Goal: Task Accomplishment & Management: Use online tool/utility

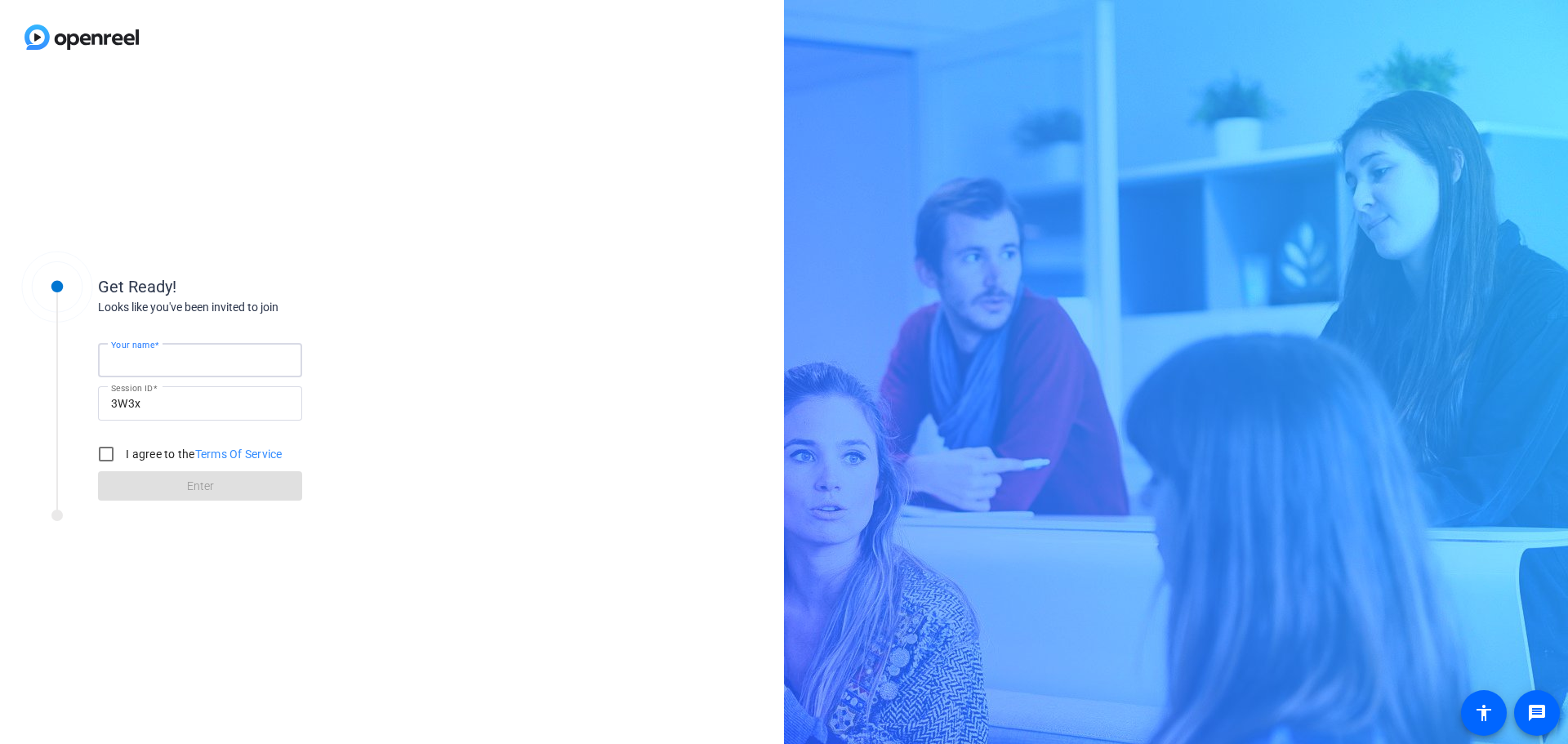
click at [180, 355] on input "Your name" at bounding box center [200, 359] width 178 height 20
type input "[PERSON_NAME]"
click at [107, 448] on input "I agree to the Terms Of Service" at bounding box center [106, 454] width 33 height 32
checkbox input "true"
click at [234, 487] on span at bounding box center [200, 486] width 204 height 39
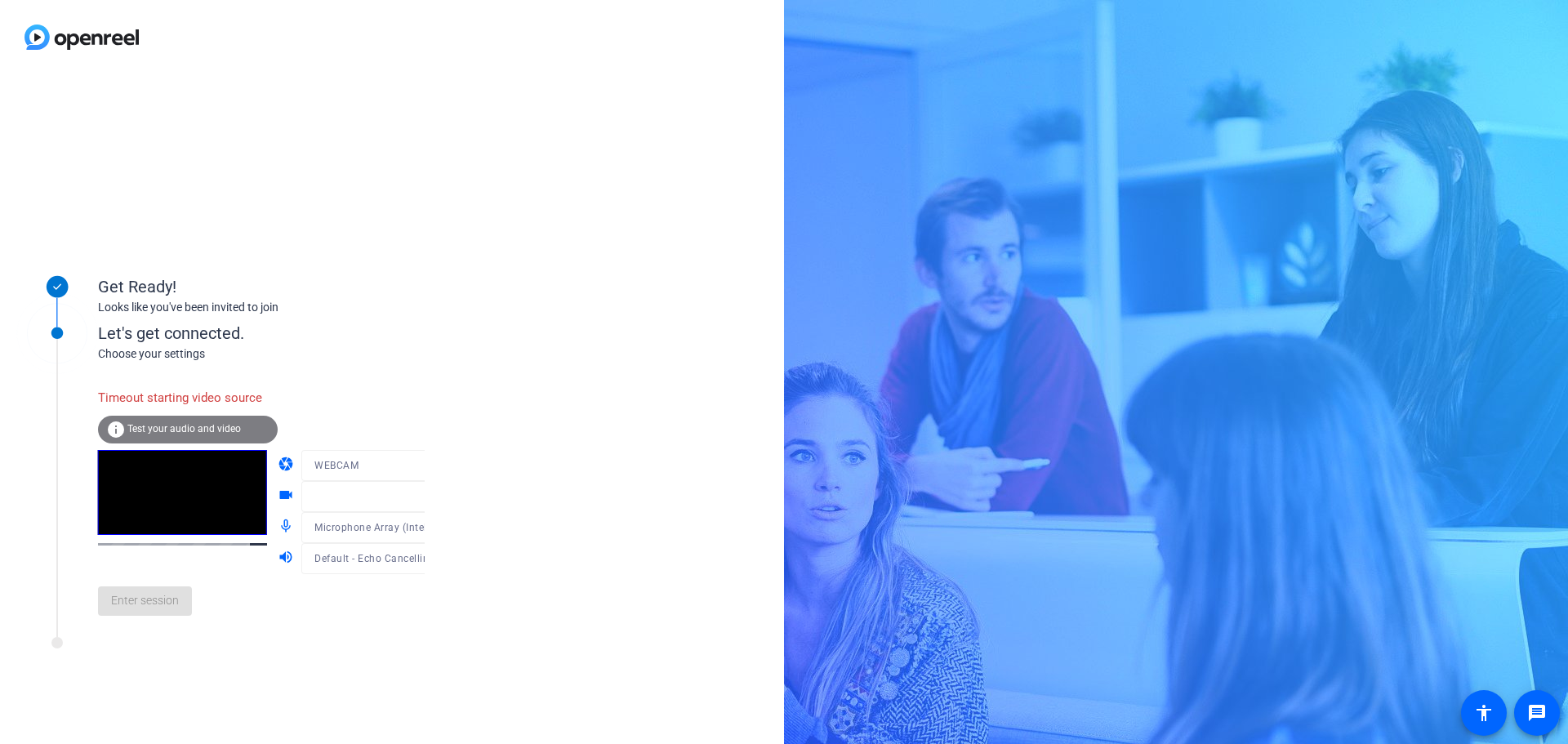
click at [405, 494] on div at bounding box center [379, 489] width 156 height 18
click at [437, 467] on icon at bounding box center [441, 465] width 9 height 4
click at [405, 384] on div at bounding box center [784, 372] width 1568 height 744
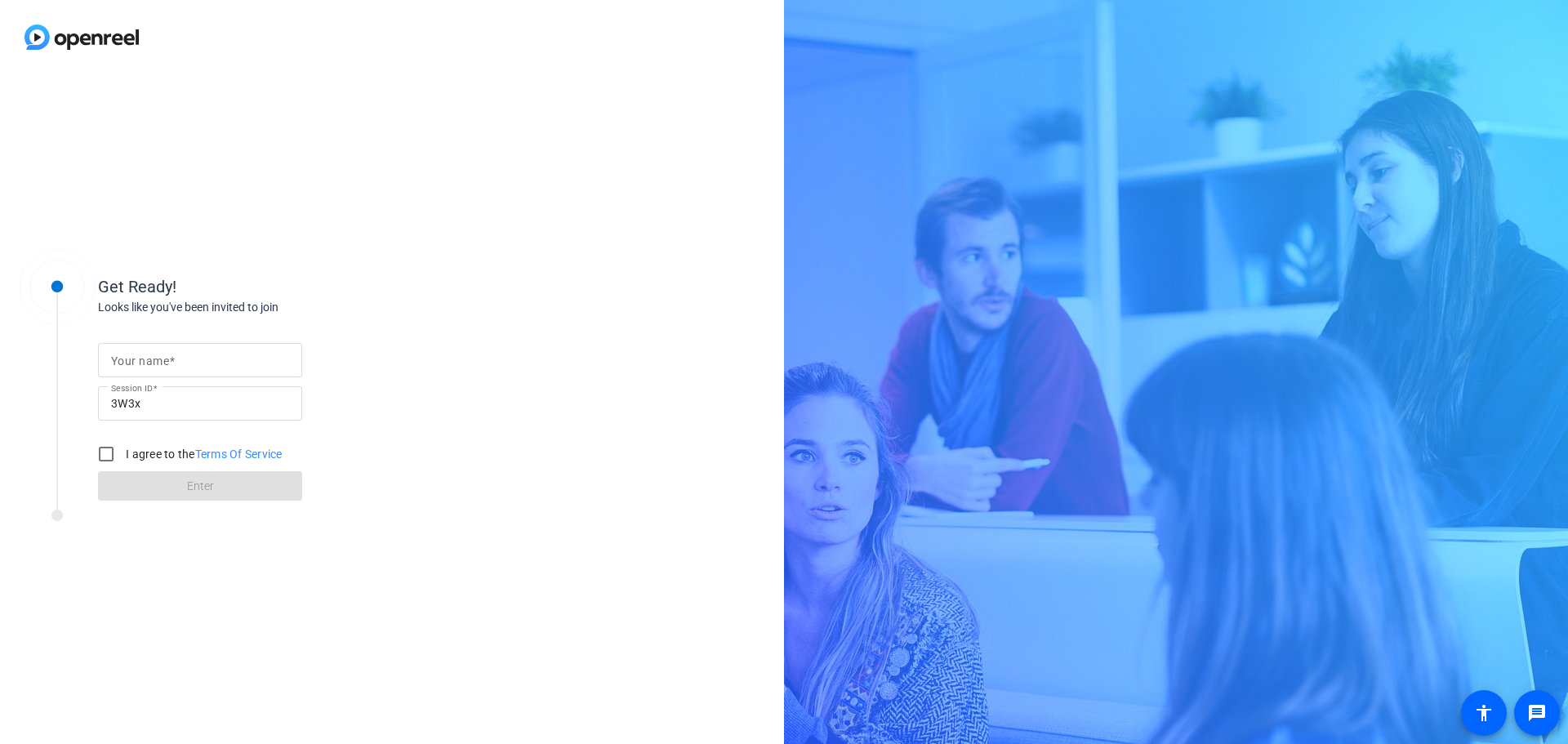
click at [232, 351] on div at bounding box center [200, 360] width 178 height 34
type input "[PERSON_NAME]"
click at [106, 457] on input "I agree to the Terms Of Service" at bounding box center [106, 454] width 33 height 32
checkbox input "true"
click at [144, 483] on span at bounding box center [200, 486] width 204 height 39
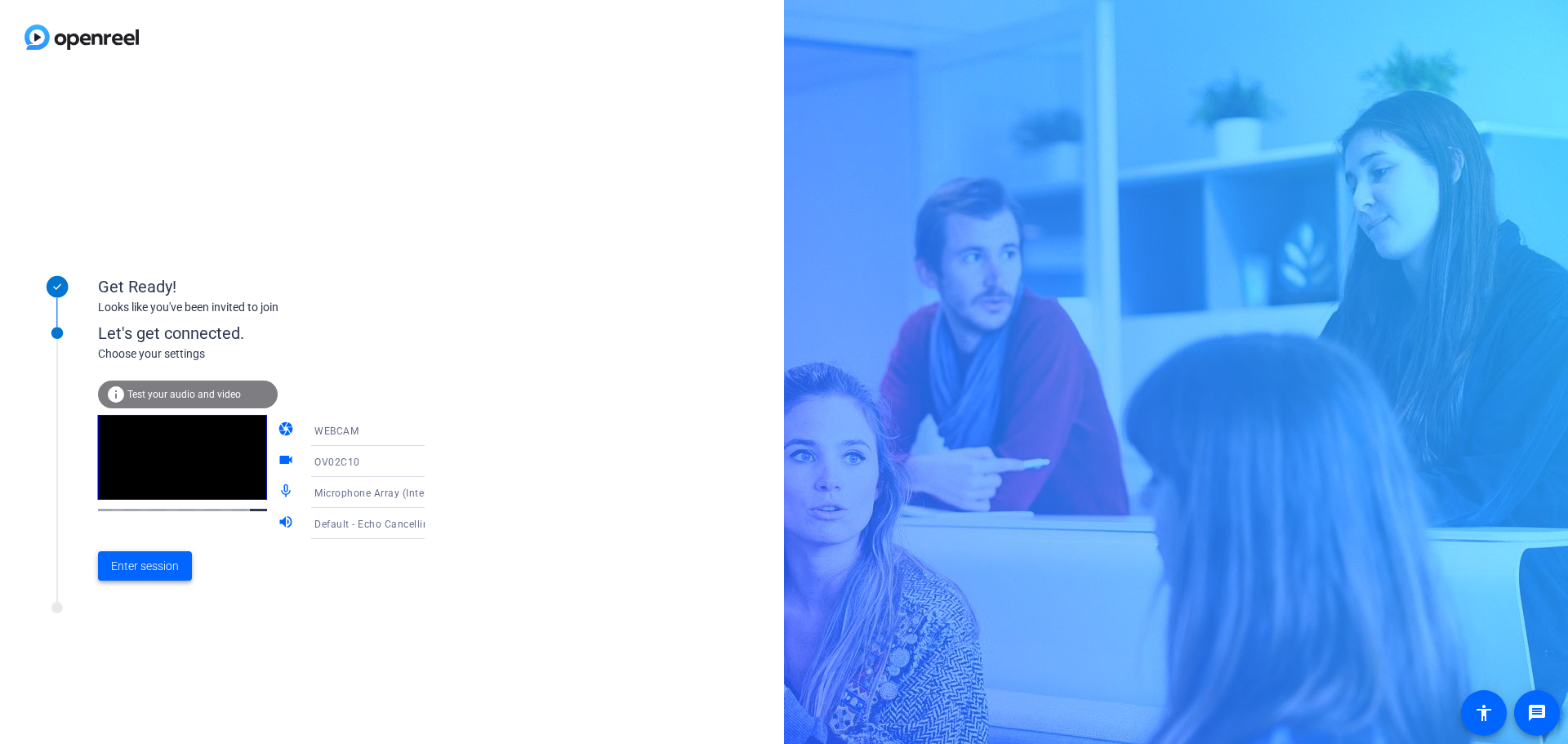
click at [163, 565] on span "Enter session" at bounding box center [145, 566] width 68 height 17
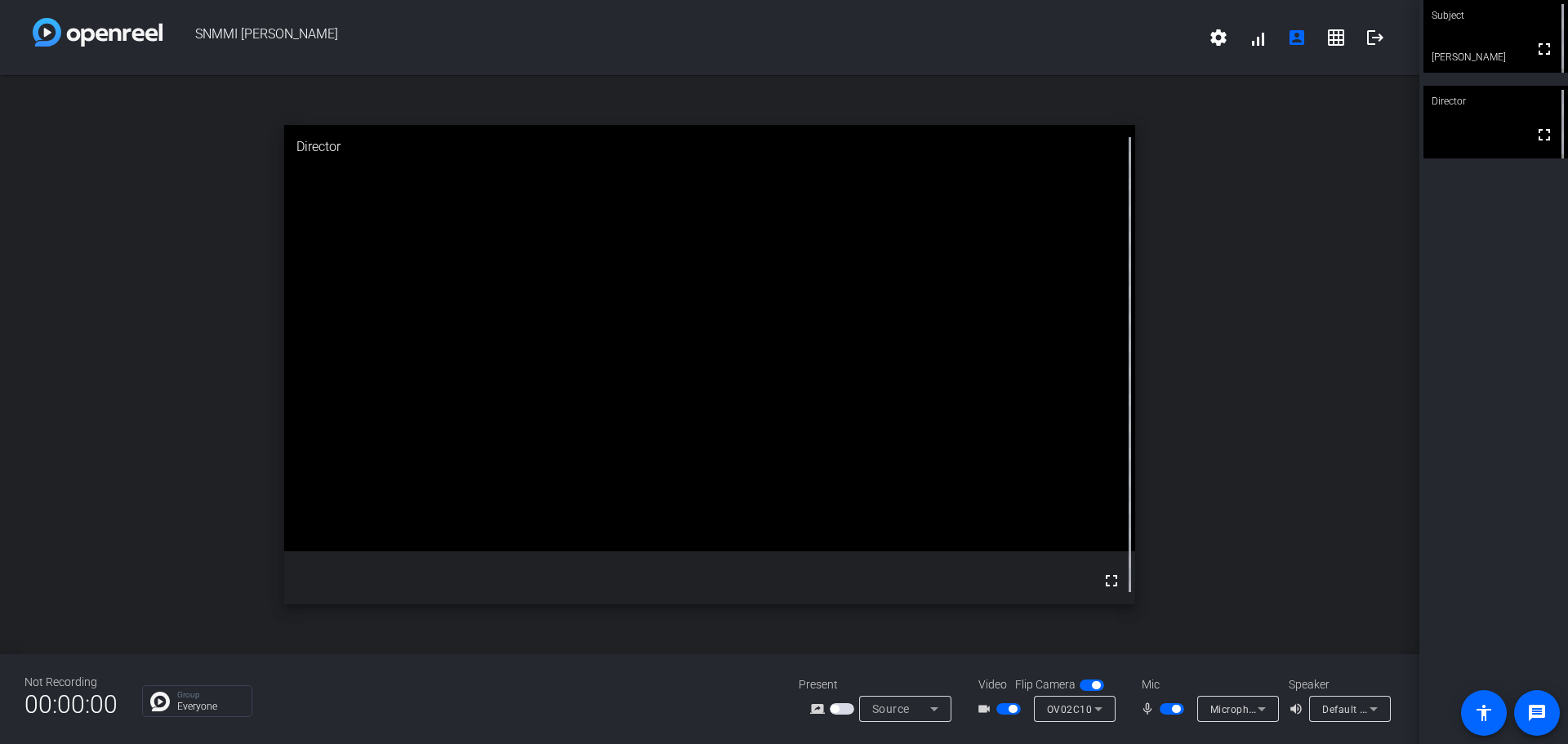
click at [1101, 708] on icon at bounding box center [1098, 709] width 9 height 4
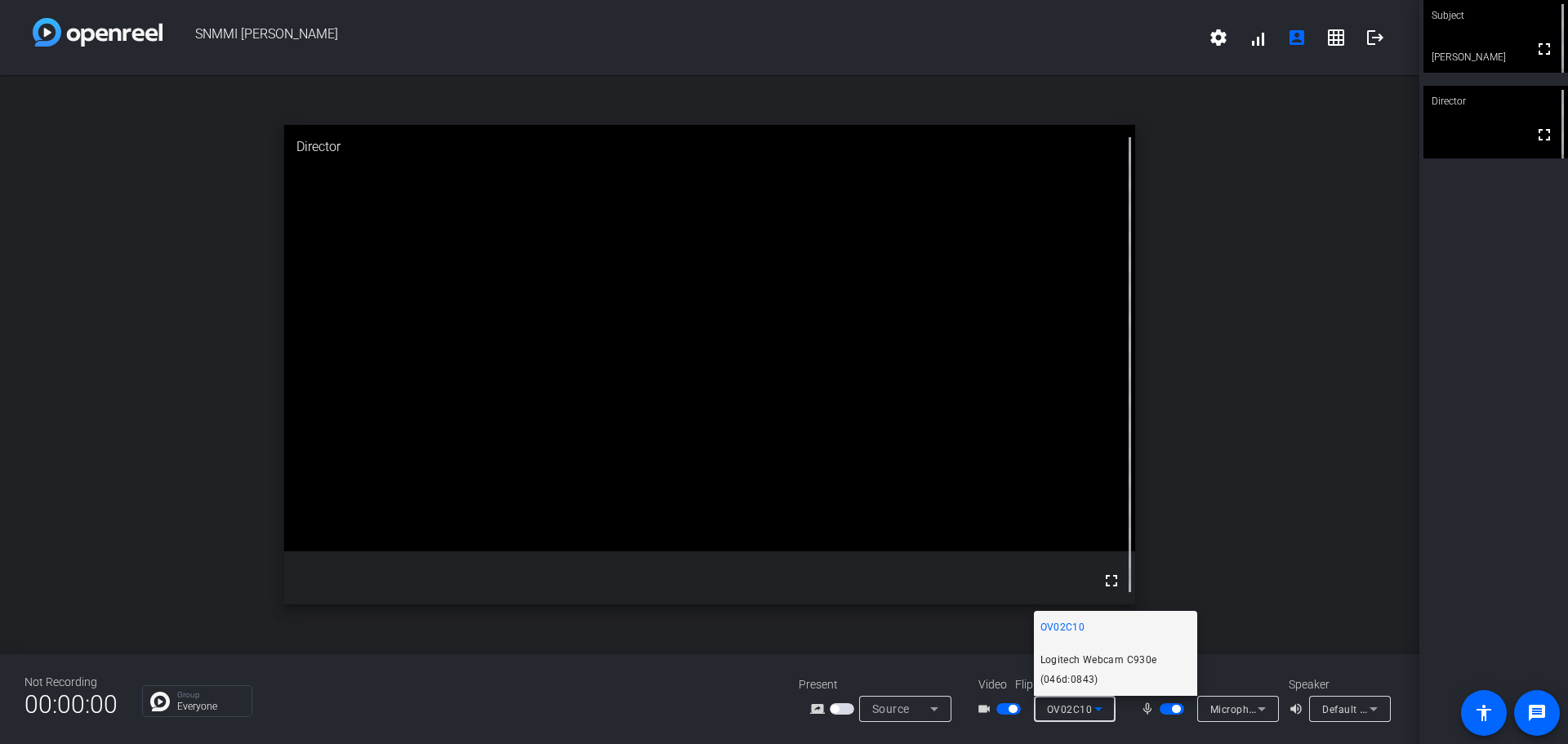
click at [1117, 654] on span "Logitech Webcam C930e (046d:0843)" at bounding box center [1115, 670] width 151 height 39
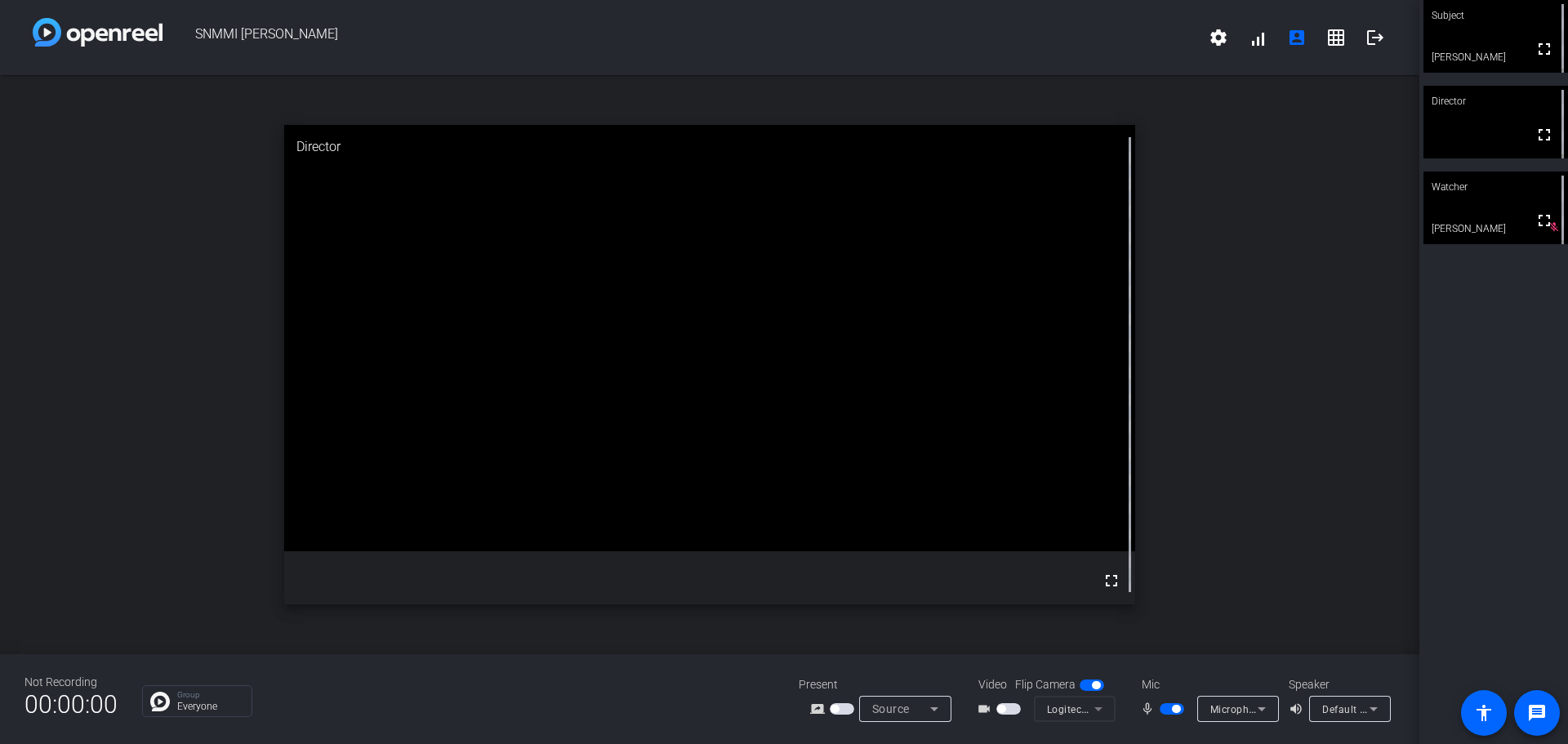
click at [1097, 708] on mat-form-field "Logitech Webcam C930e (046d:0843)" at bounding box center [1074, 708] width 81 height 27
click at [1096, 709] on mat-form-field "Logitech Webcam C930e (046d:0843)" at bounding box center [1074, 708] width 81 height 27
click at [1082, 687] on span "button" at bounding box center [1092, 684] width 25 height 11
click at [1092, 684] on span "button" at bounding box center [1092, 684] width 25 height 11
click at [1097, 711] on mat-form-field "Logitech Webcam C930e (046d:0843)" at bounding box center [1074, 708] width 81 height 27
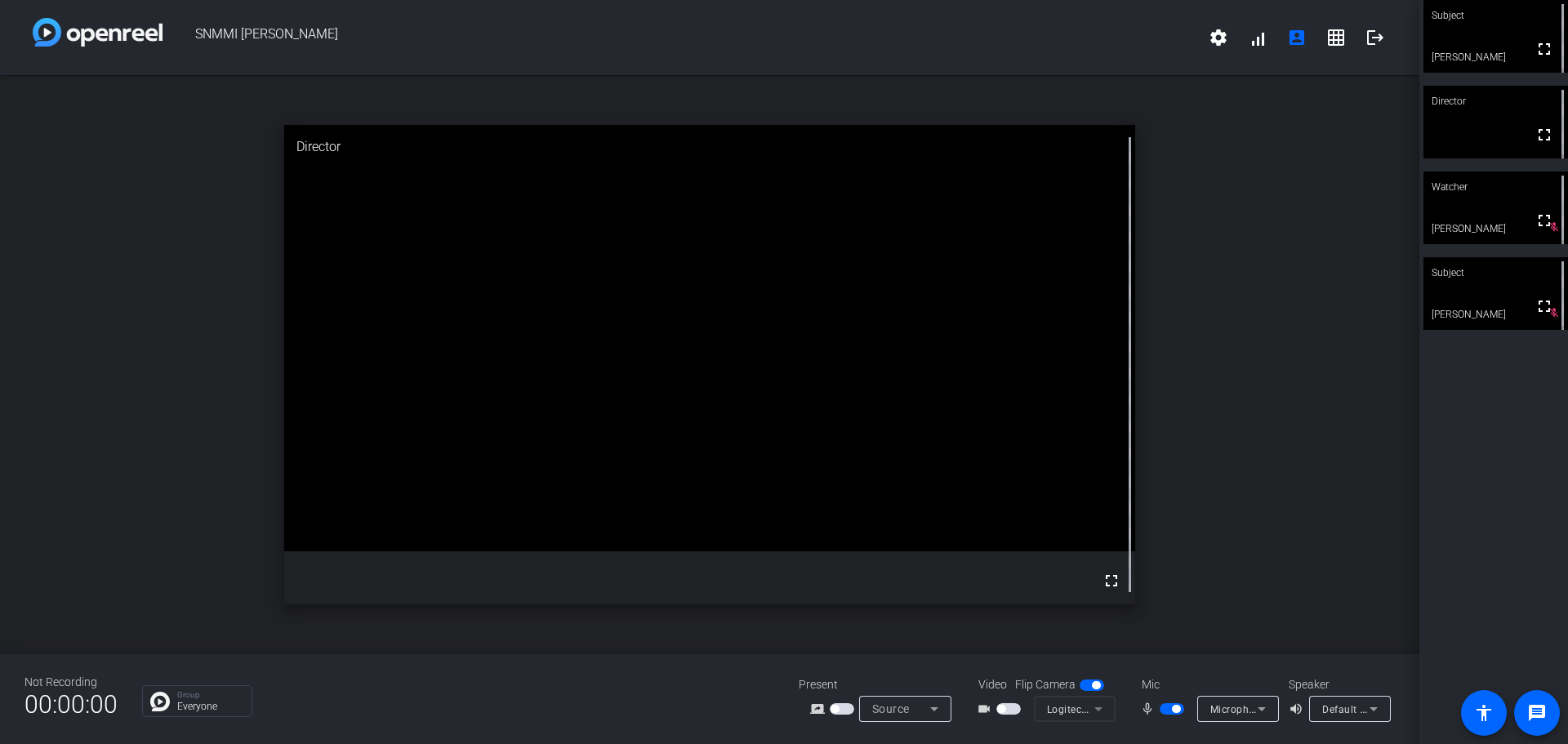
click at [1097, 710] on mat-form-field "Logitech Webcam C930e (046d:0843)" at bounding box center [1074, 708] width 81 height 27
click at [1096, 707] on mat-form-field "Logitech Webcam C930e (046d:0843)" at bounding box center [1074, 708] width 81 height 27
click at [1096, 708] on mat-form-field "Logitech Webcam C930e (046d:0843)" at bounding box center [1074, 708] width 81 height 27
click at [1097, 709] on mat-form-field "Logitech Webcam C930e (046d:0843)" at bounding box center [1074, 708] width 81 height 27
click at [1011, 709] on span "button" at bounding box center [1008, 708] width 25 height 11
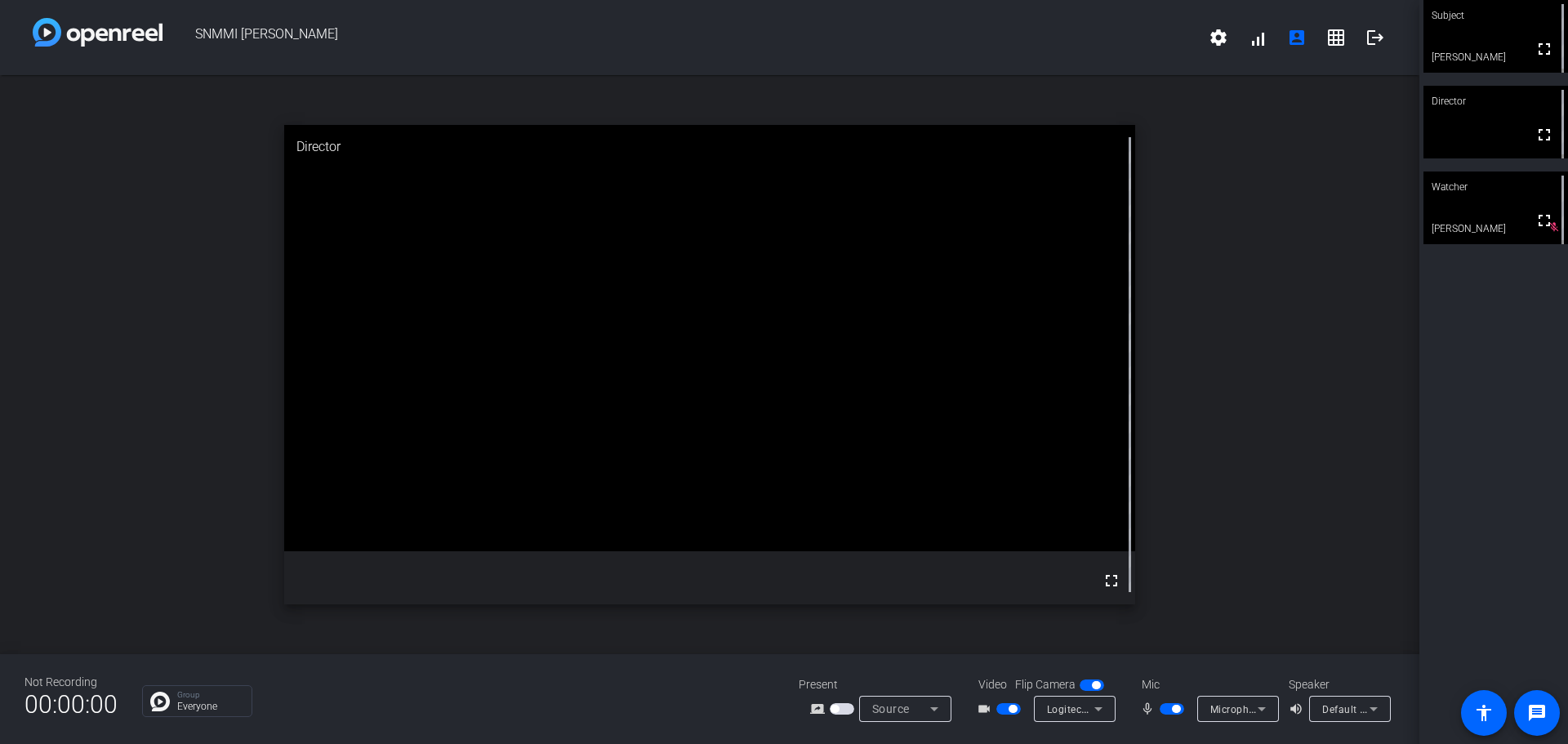
click at [841, 709] on span "button" at bounding box center [842, 708] width 25 height 11
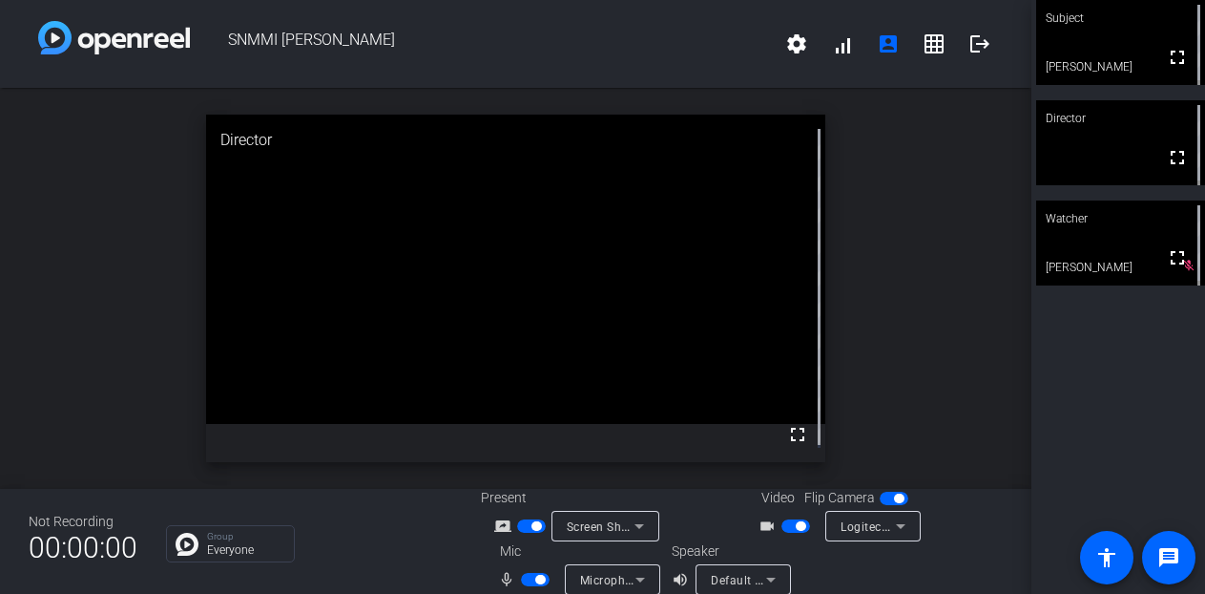
click at [522, 526] on span "button" at bounding box center [531, 525] width 29 height 13
click at [637, 529] on icon at bounding box center [639, 525] width 23 height 23
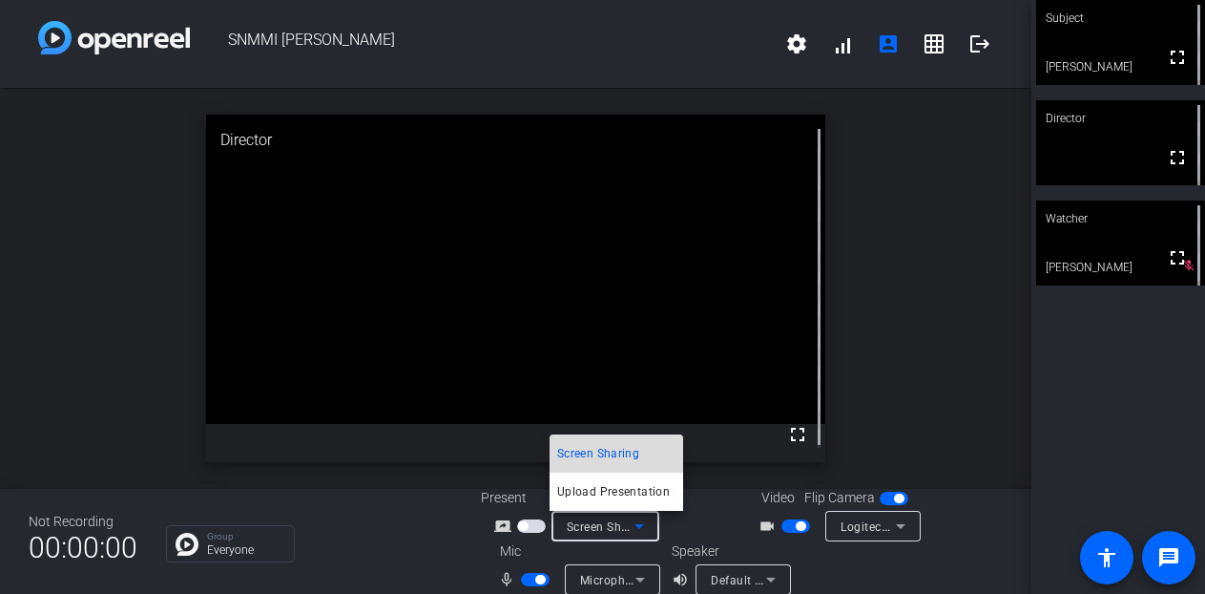
click at [635, 446] on span "Screen Sharing" at bounding box center [598, 453] width 82 height 23
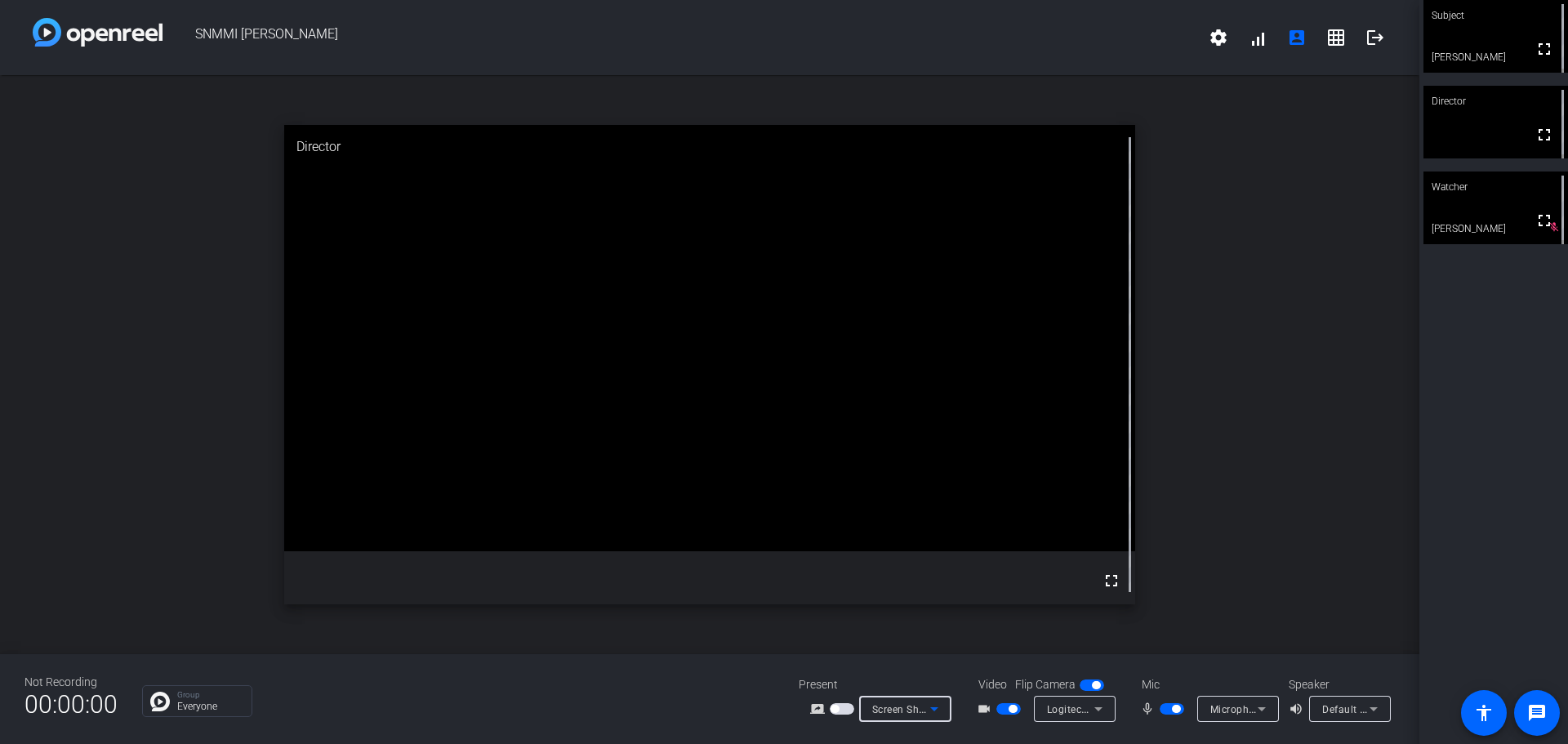
click at [846, 708] on span "button" at bounding box center [842, 708] width 25 height 11
